Goal: Task Accomplishment & Management: Manage account settings

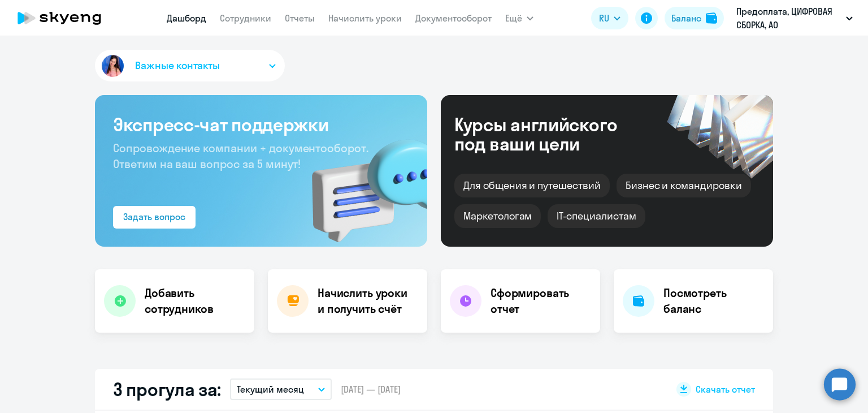
scroll to position [170, 0]
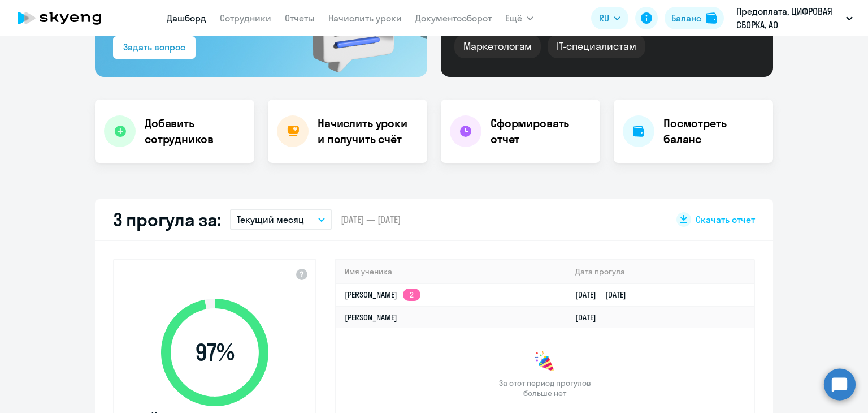
select select "30"
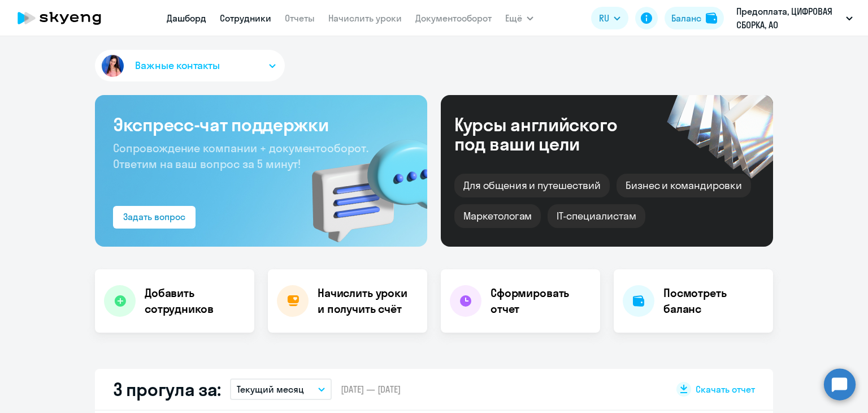
select select "30"
click at [231, 19] on link "Сотрудники" at bounding box center [245, 17] width 51 height 11
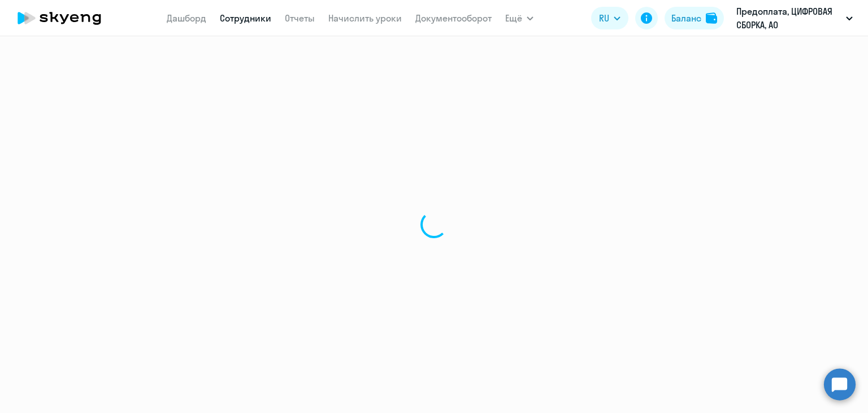
select select "30"
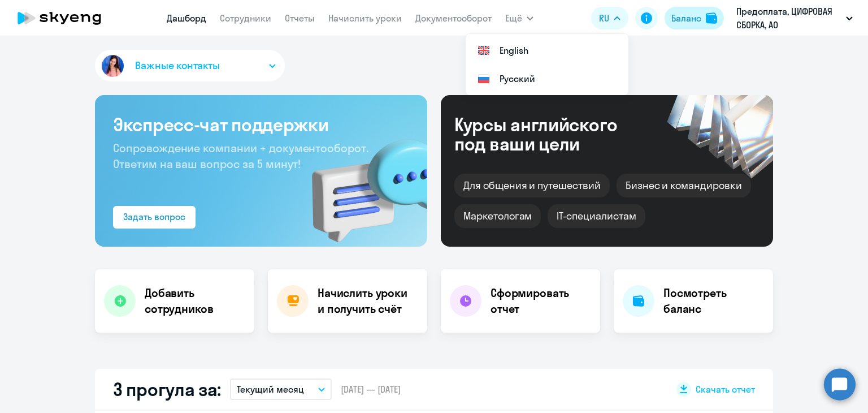
click at [672, 19] on div "Баланс" at bounding box center [687, 18] width 30 height 14
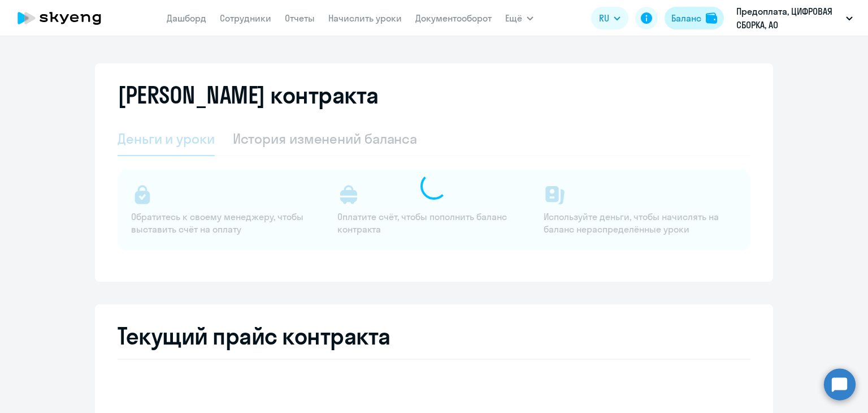
select select "english_adult_not_native_speaker"
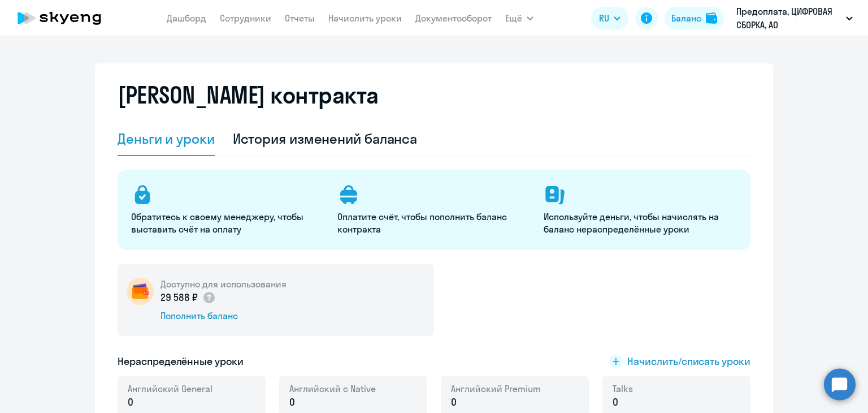
drag, startPoint x: 244, startPoint y: 295, endPoint x: 368, endPoint y: 302, distance: 124.0
click at [368, 302] on div "Доступно для использования 29 588 ₽ Пополнить баланс" at bounding box center [276, 299] width 317 height 72
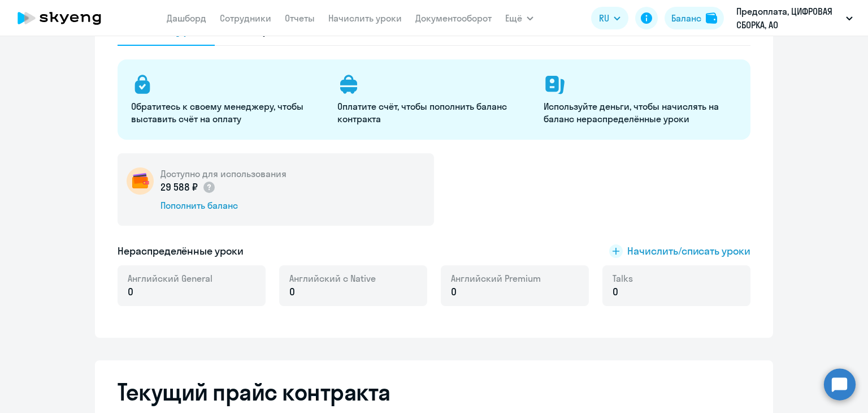
scroll to position [113, 0]
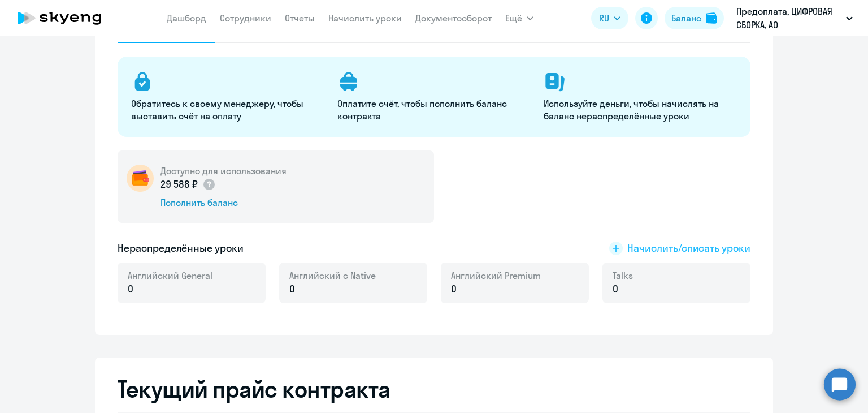
click at [670, 247] on span "Начислить/списать уроки" at bounding box center [688, 248] width 123 height 15
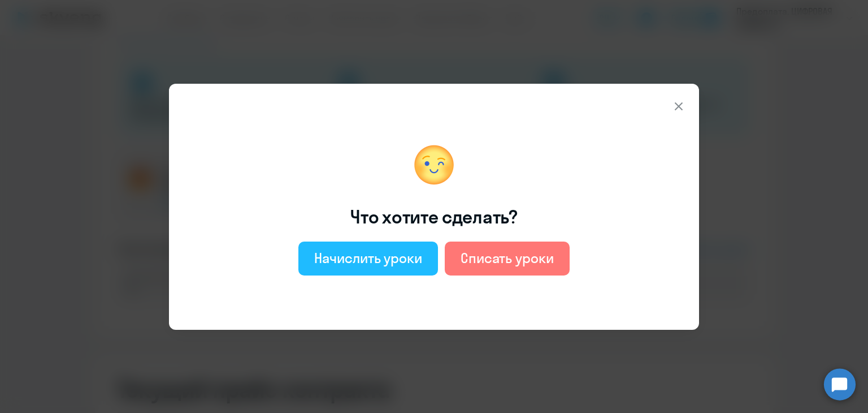
click at [373, 254] on div "Начислить уроки" at bounding box center [368, 258] width 108 height 18
select select "english_adult_not_native_speaker"
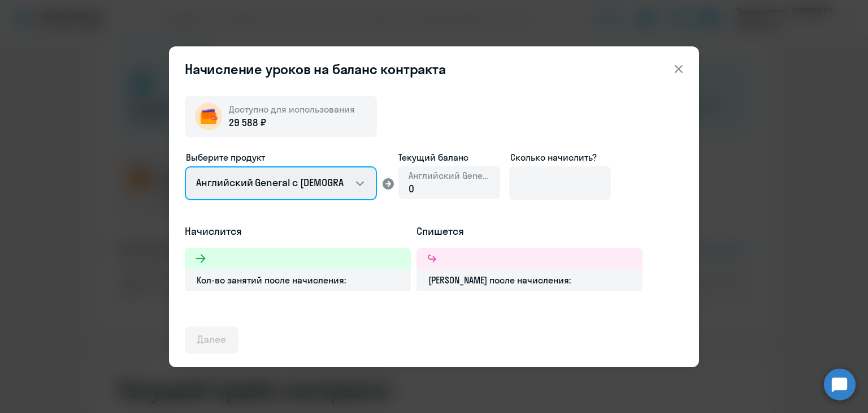
click at [312, 189] on select "Английский General с русскоговорящим преподавателем Английский General с англог…" at bounding box center [281, 183] width 192 height 34
click at [185, 166] on select "Английский General с русскоговорящим преподавателем Английский General с англог…" at bounding box center [281, 183] width 192 height 34
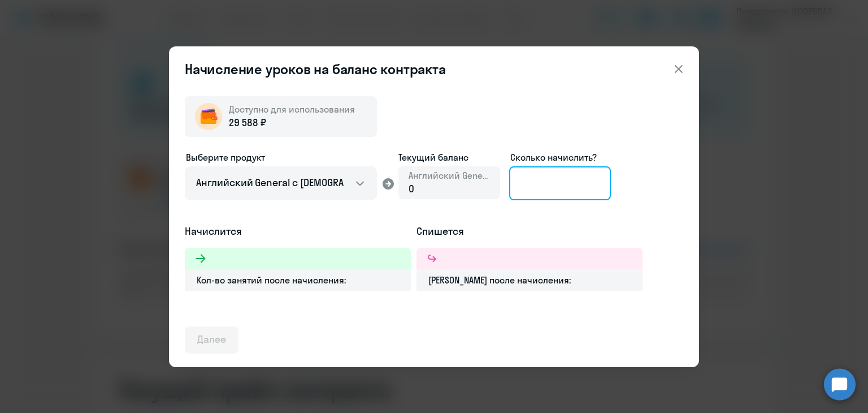
click at [527, 179] on input at bounding box center [560, 183] width 102 height 34
click at [682, 64] on icon at bounding box center [679, 68] width 8 height 8
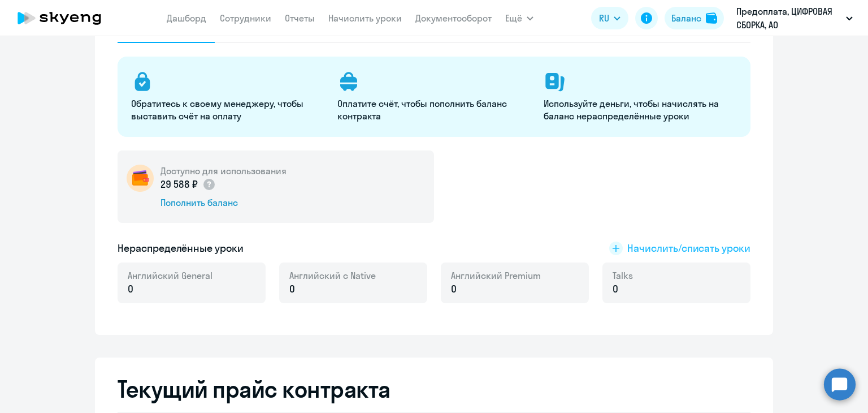
click at [671, 249] on span "Начислить/списать уроки" at bounding box center [688, 248] width 123 height 15
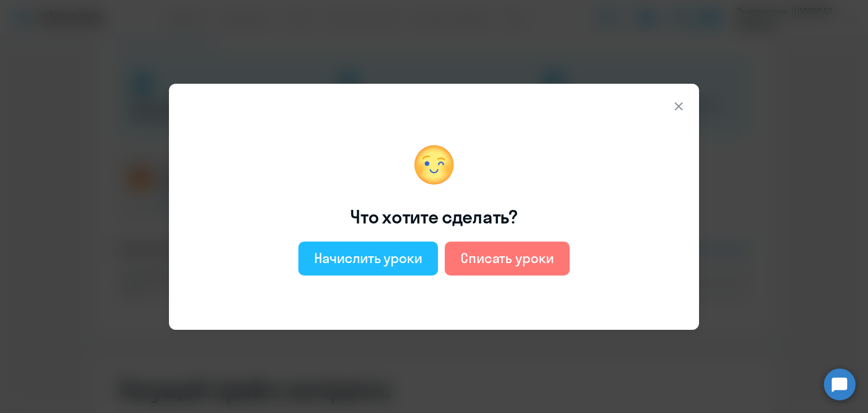
click at [400, 254] on div "Начислить уроки" at bounding box center [368, 258] width 108 height 18
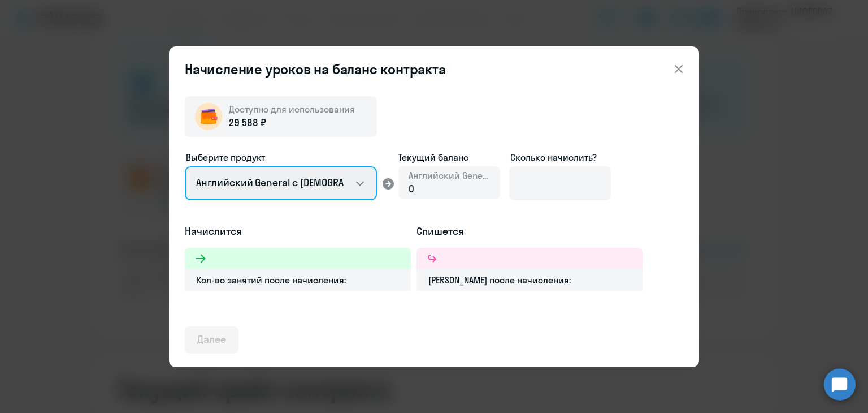
click at [355, 188] on select "Английский General с русскоговорящим преподавателем Английский General с англог…" at bounding box center [281, 183] width 192 height 34
select select "english_adult_not_native_speaker_premium"
click at [185, 166] on select "Английский General с русскоговорящим преподавателем Английский General с англог…" at bounding box center [281, 183] width 192 height 34
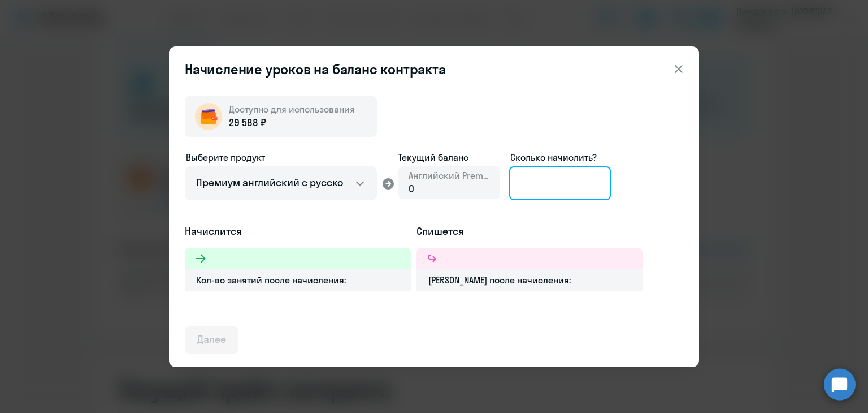
click at [568, 179] on input at bounding box center [560, 183] width 102 height 34
click at [678, 64] on icon at bounding box center [679, 69] width 14 height 14
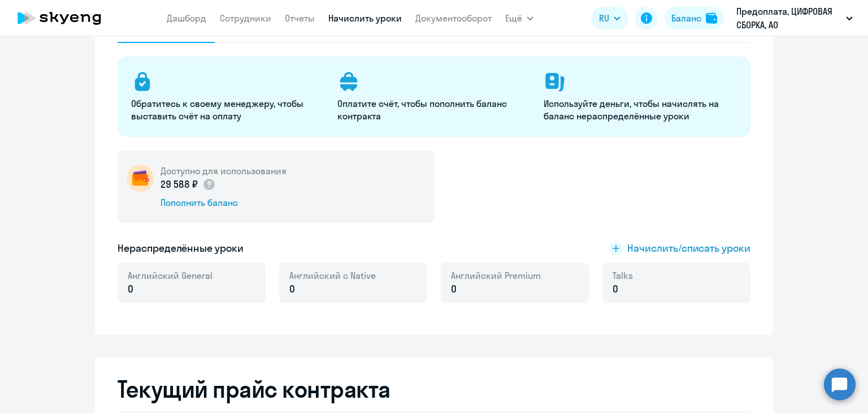
click at [352, 21] on link "Начислить уроки" at bounding box center [364, 17] width 73 height 11
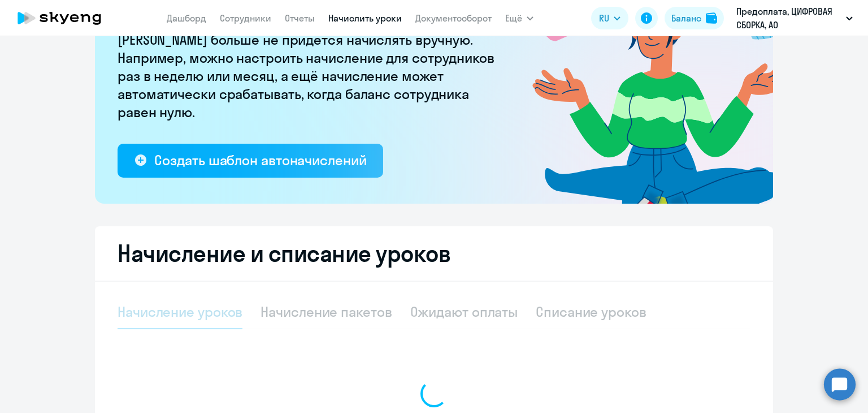
select select "10"
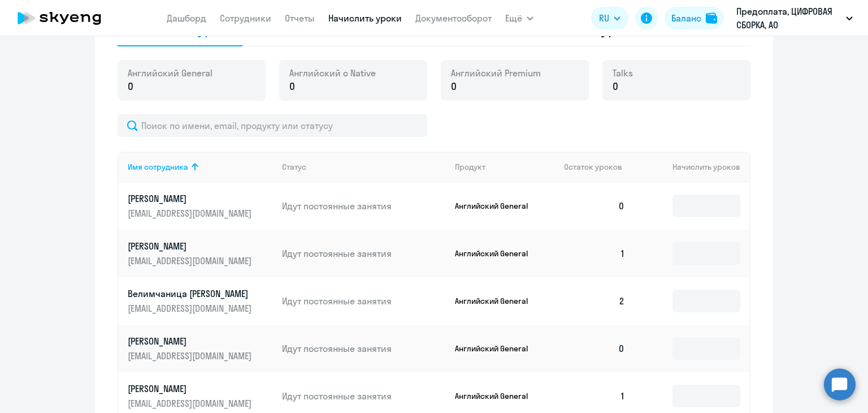
scroll to position [509, 0]
